Goal: Communication & Community: Connect with others

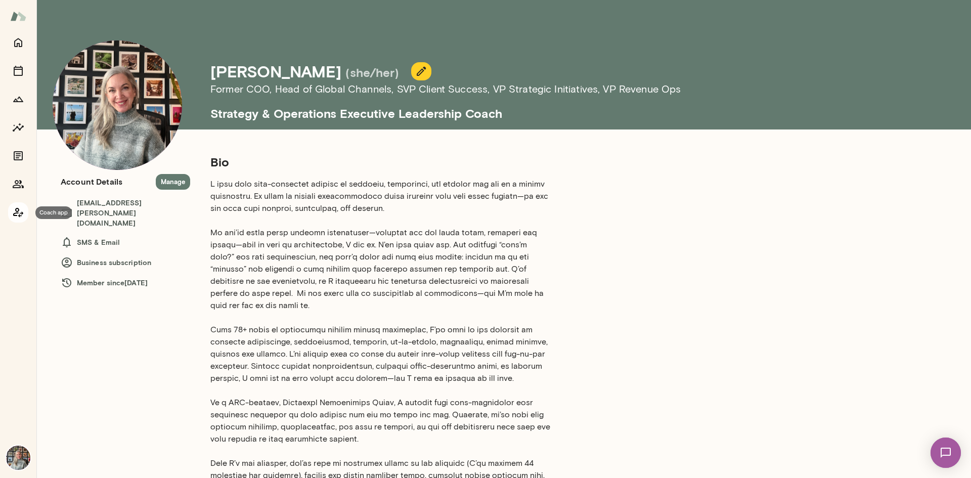
click at [21, 209] on icon "Coach app" at bounding box center [18, 212] width 12 height 12
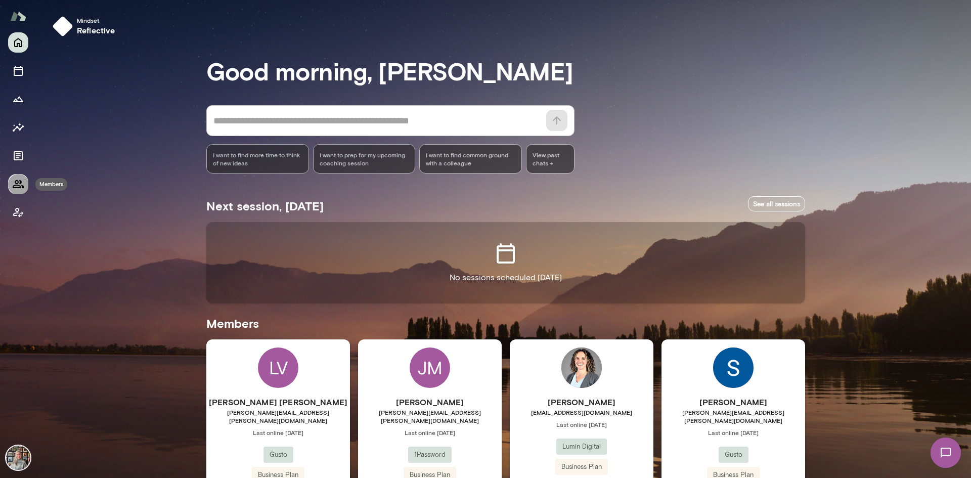
click at [16, 182] on icon "Members" at bounding box center [18, 184] width 11 height 8
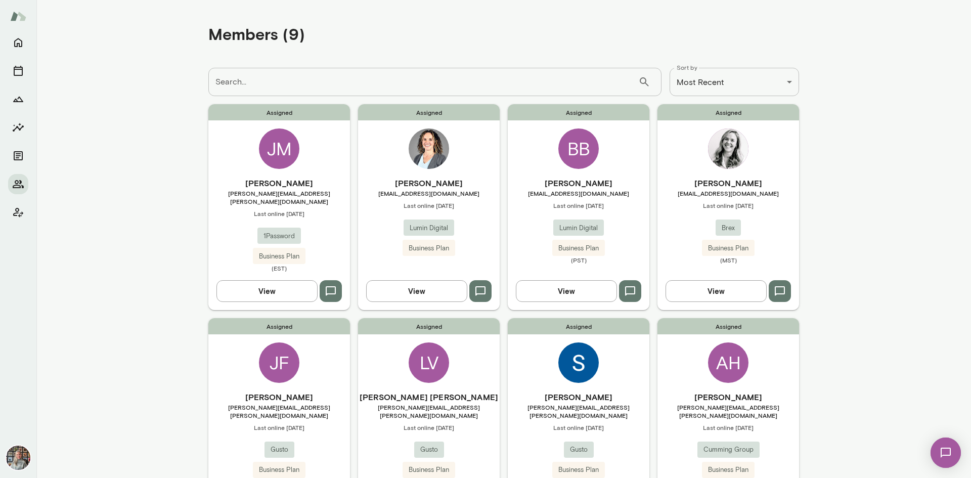
click at [419, 286] on button "View" at bounding box center [416, 290] width 101 height 21
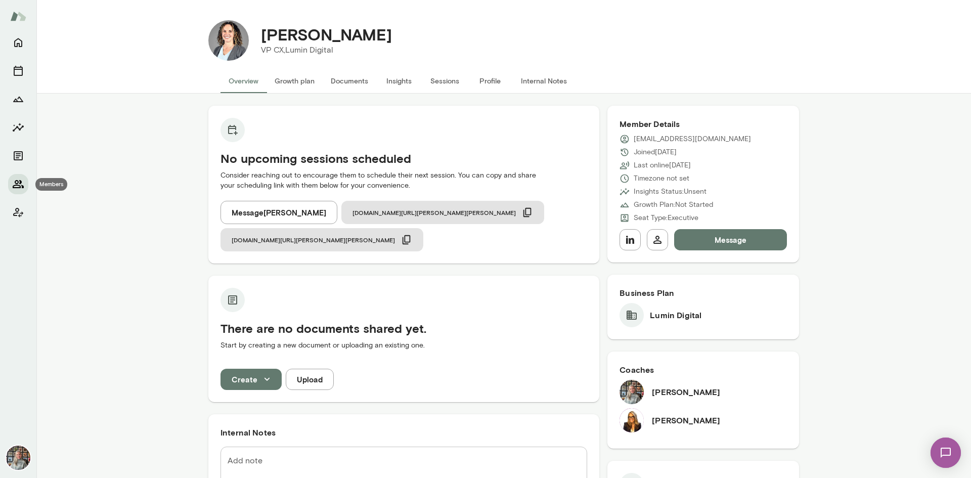
click at [18, 181] on icon "Members" at bounding box center [18, 184] width 11 height 8
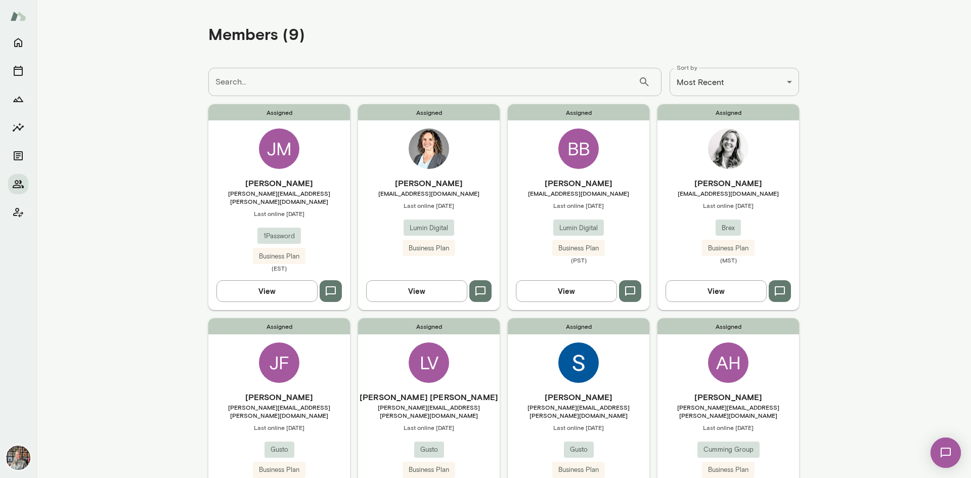
scroll to position [253, 0]
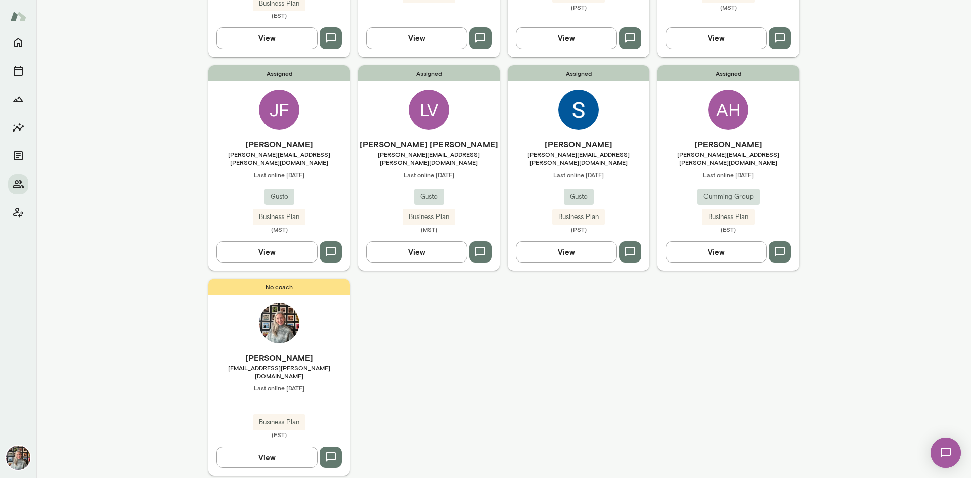
click at [482, 247] on icon "button" at bounding box center [481, 252] width 10 height 10
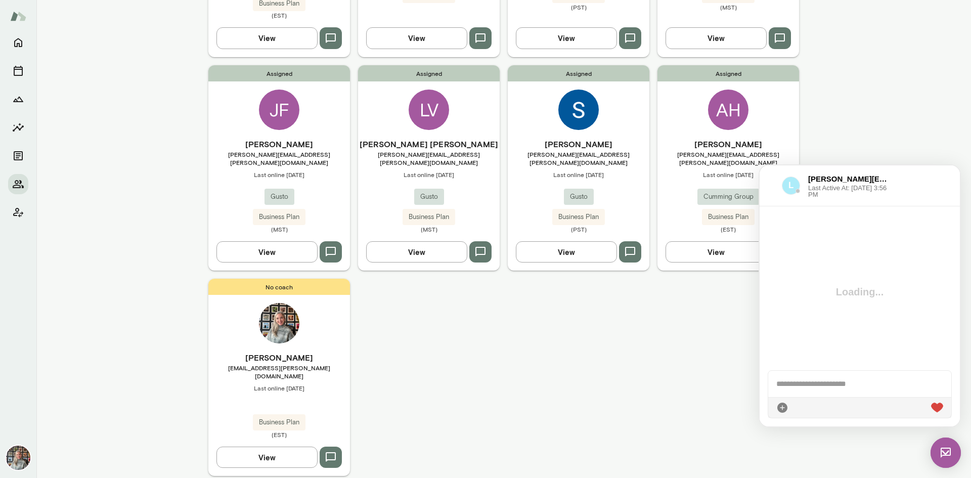
scroll to position [226, 0]
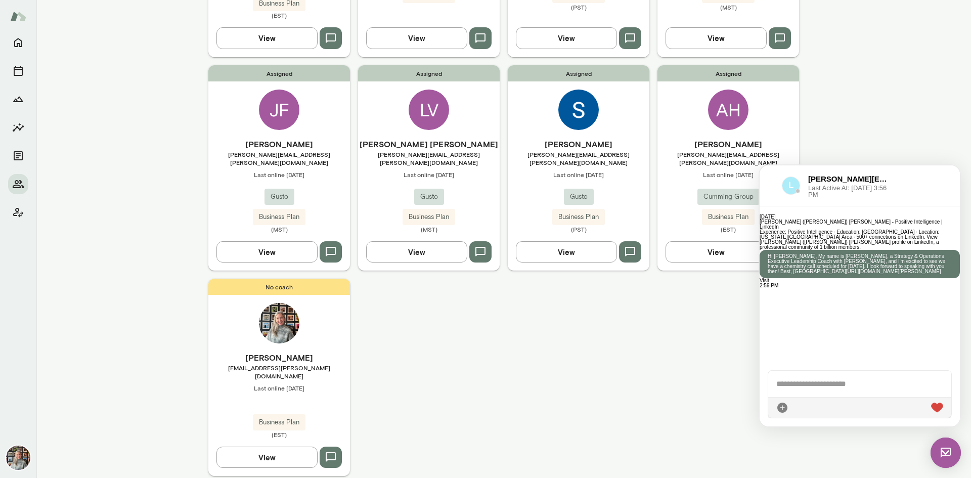
click at [335, 241] on button "button" at bounding box center [331, 251] width 22 height 21
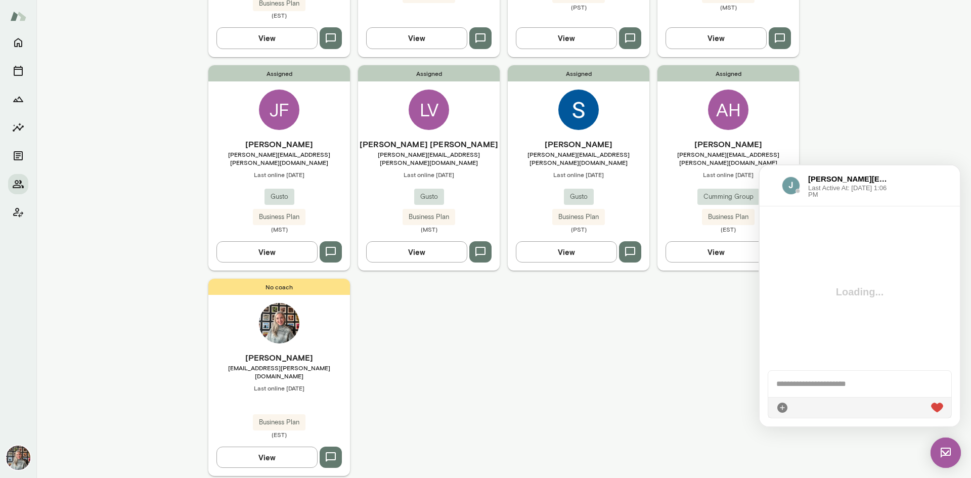
scroll to position [0, 0]
click at [624, 246] on icon "button" at bounding box center [630, 252] width 12 height 12
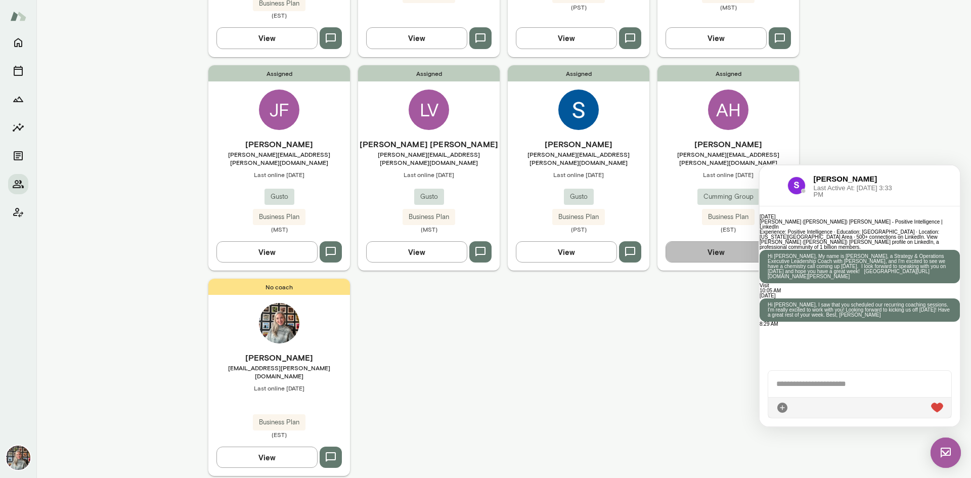
click at [698, 241] on button "View" at bounding box center [716, 251] width 101 height 21
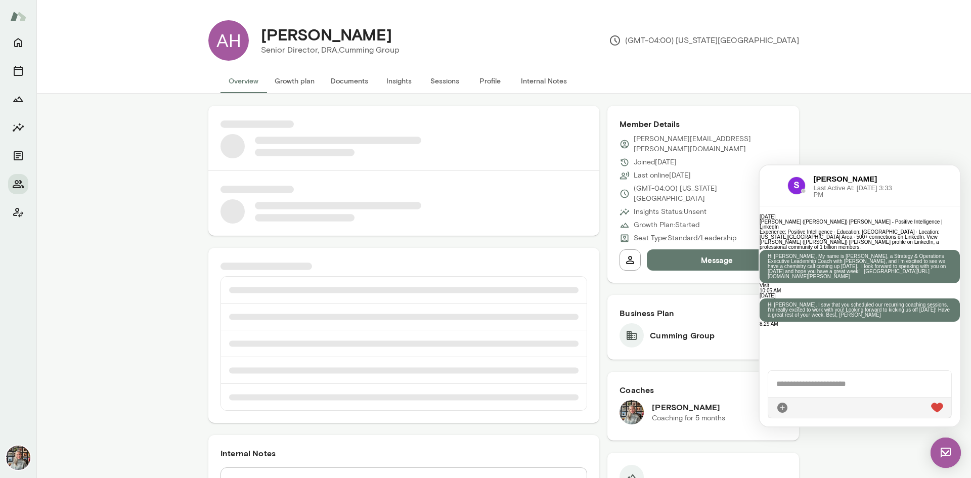
click at [949, 457] on img at bounding box center [946, 453] width 30 height 30
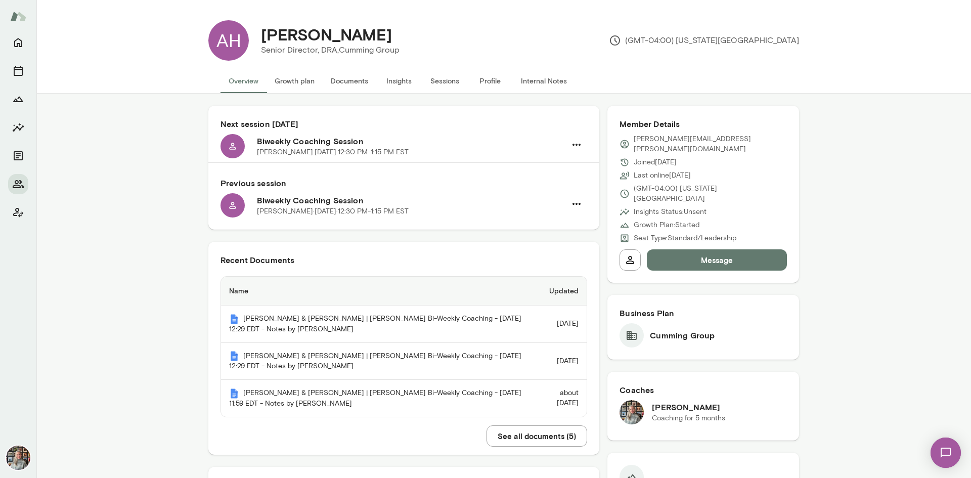
click at [673, 249] on button "Message" at bounding box center [717, 259] width 140 height 21
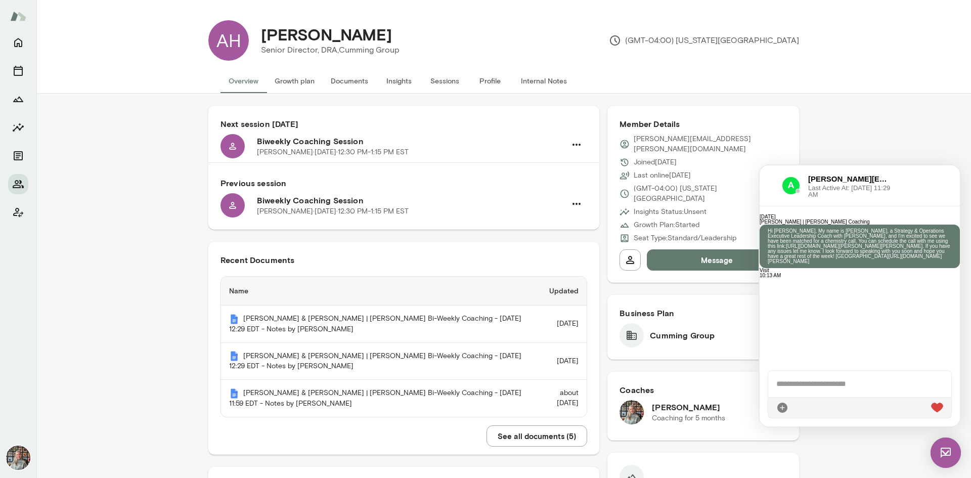
scroll to position [247, 0]
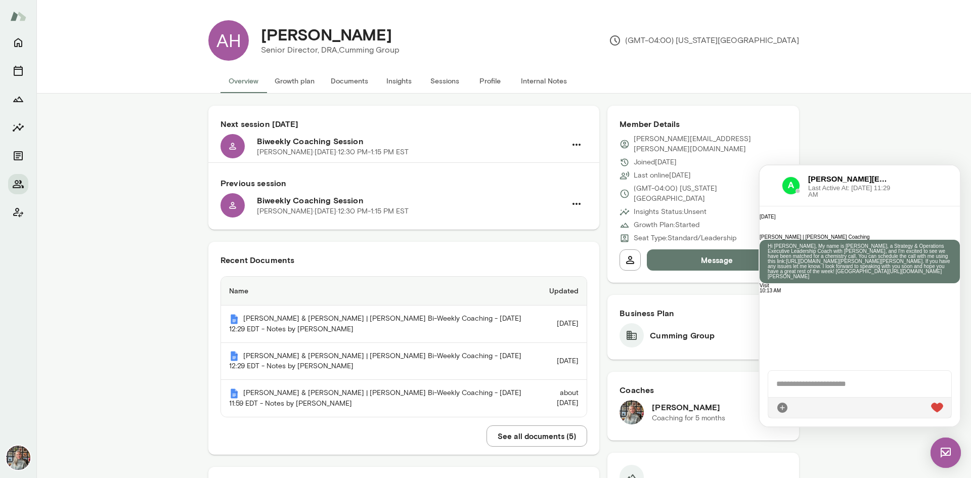
drag, startPoint x: 861, startPoint y: 315, endPoint x: 843, endPoint y: 242, distance: 74.6
click at [843, 242] on div "[PERSON_NAME] | [PERSON_NAME] Coaching Hi [PERSON_NAME], My name is [PERSON_NAM…" at bounding box center [860, 259] width 200 height 49
copy p "Hi [PERSON_NAME], My name is [PERSON_NAME], a Strategy & Operations Executive L…"
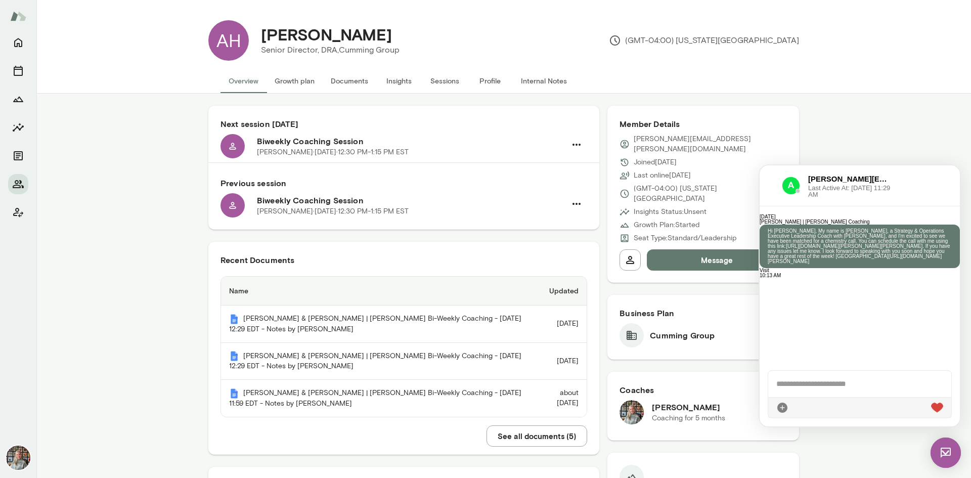
click at [941, 449] on img at bounding box center [946, 453] width 30 height 30
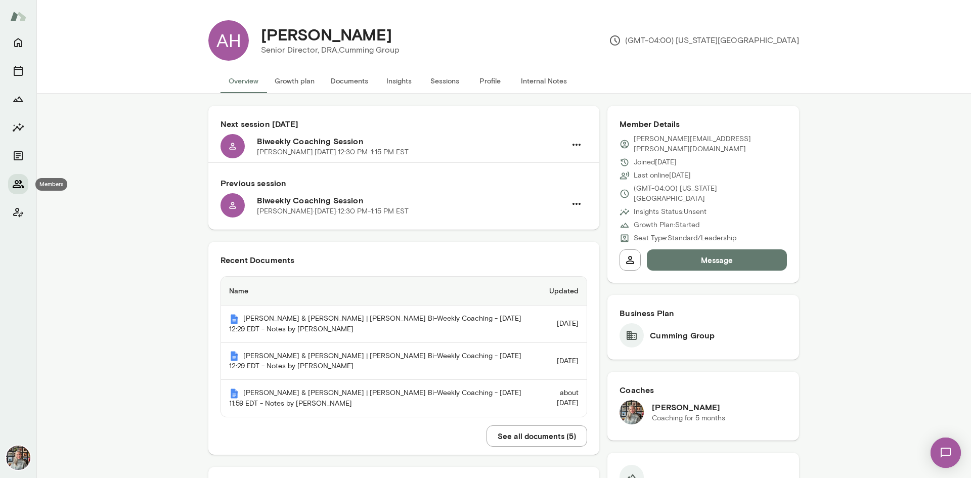
click at [22, 185] on icon "Members" at bounding box center [18, 184] width 12 height 12
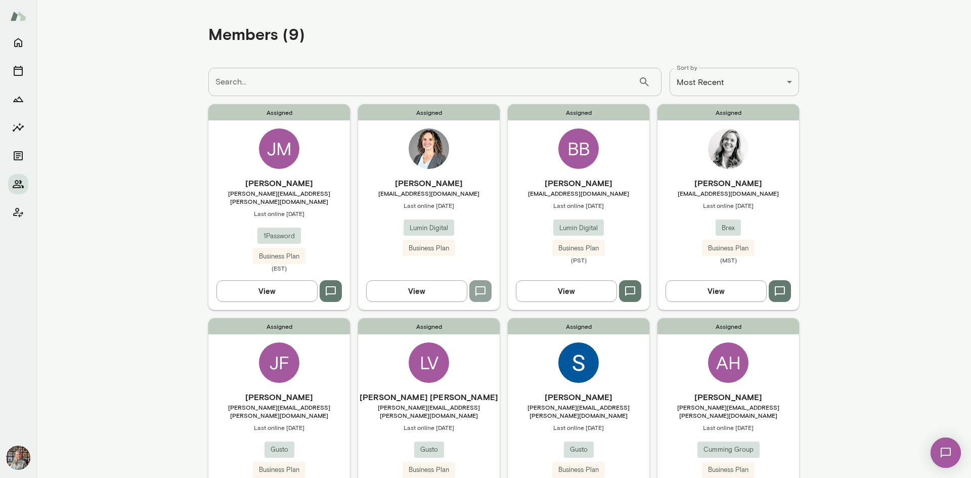
click at [476, 285] on icon "button" at bounding box center [481, 291] width 12 height 12
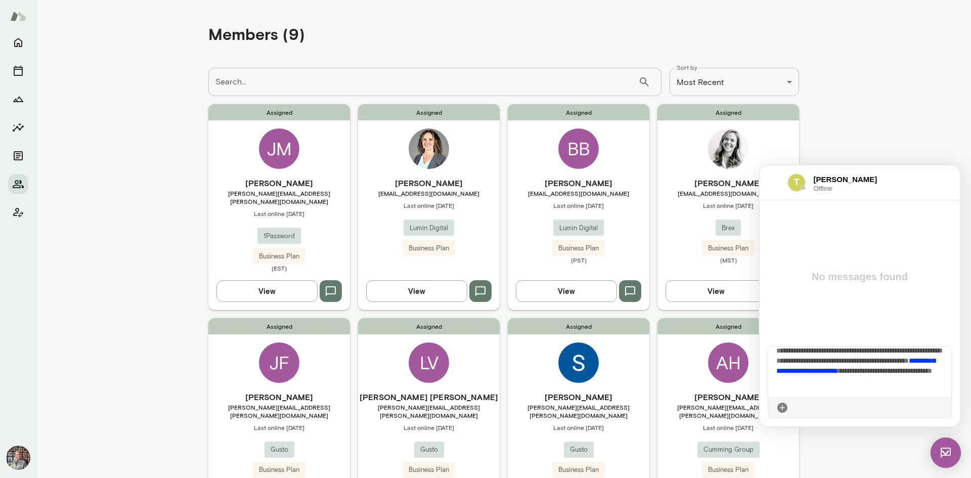
scroll to position [9, 0]
click at [794, 350] on span "**********" at bounding box center [859, 391] width 165 height 88
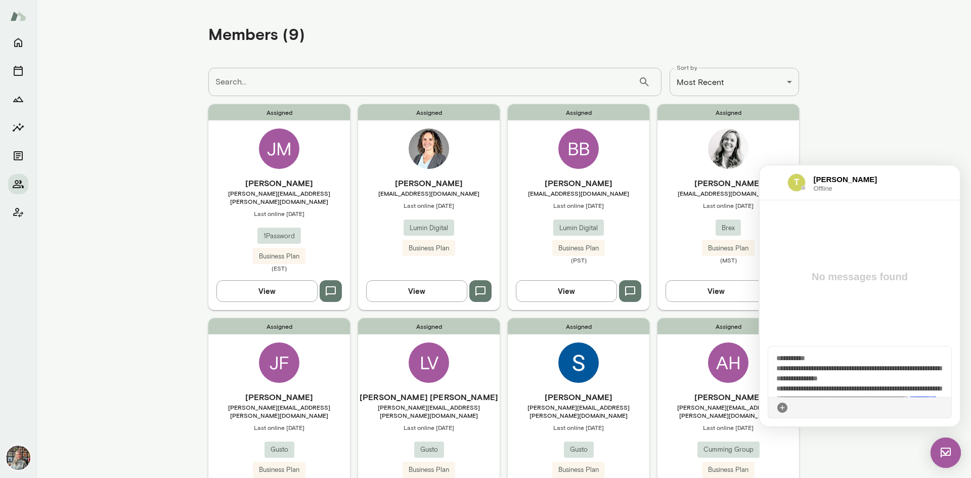
scroll to position [0, 0]
click at [944, 408] on icon at bounding box center [944, 408] width 0 height 0
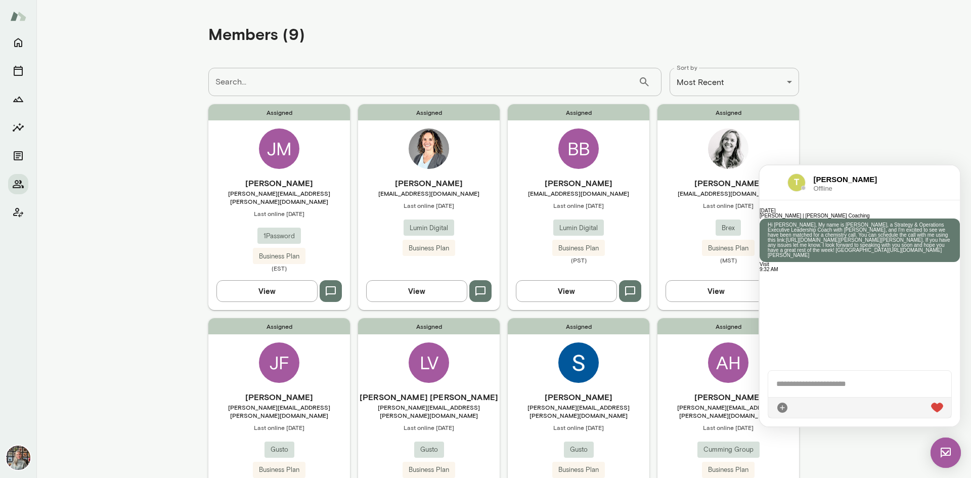
scroll to position [169, 0]
